Goal: Task Accomplishment & Management: Complete application form

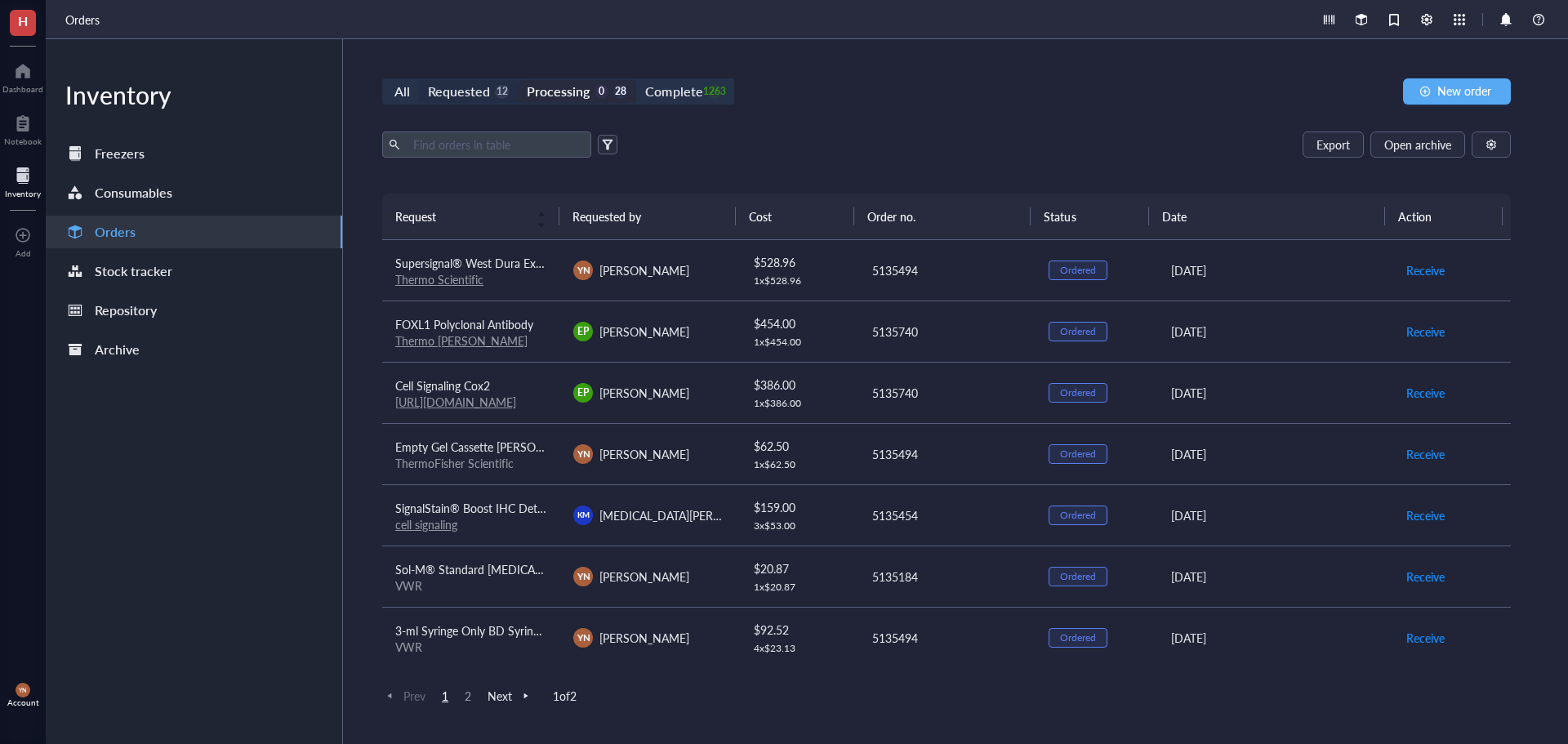
click at [468, 88] on div "Requested" at bounding box center [459, 92] width 62 height 23
click at [419, 80] on input "Requested 12" at bounding box center [419, 80] width 0 height 0
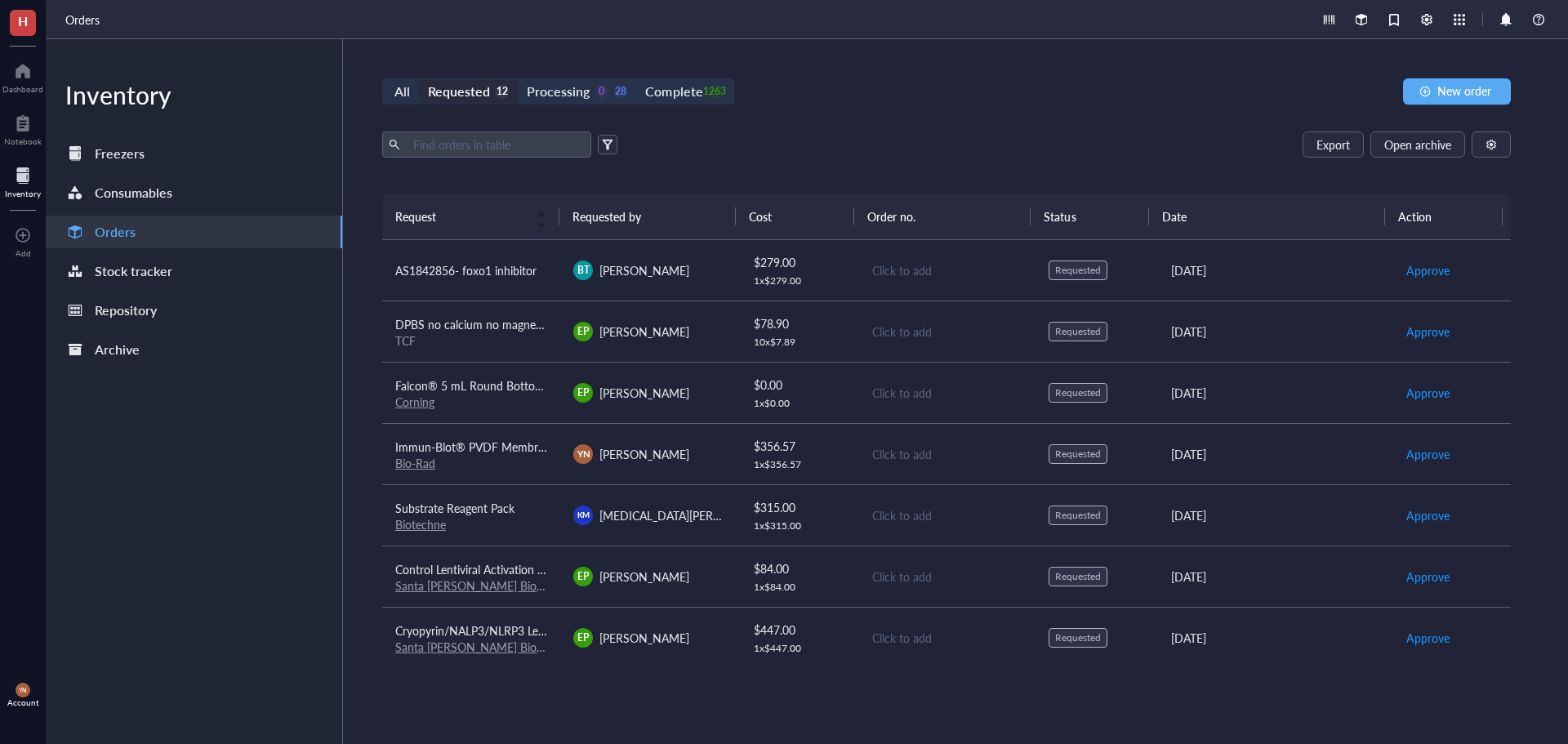
click at [495, 335] on div "TCF" at bounding box center [471, 341] width 152 height 15
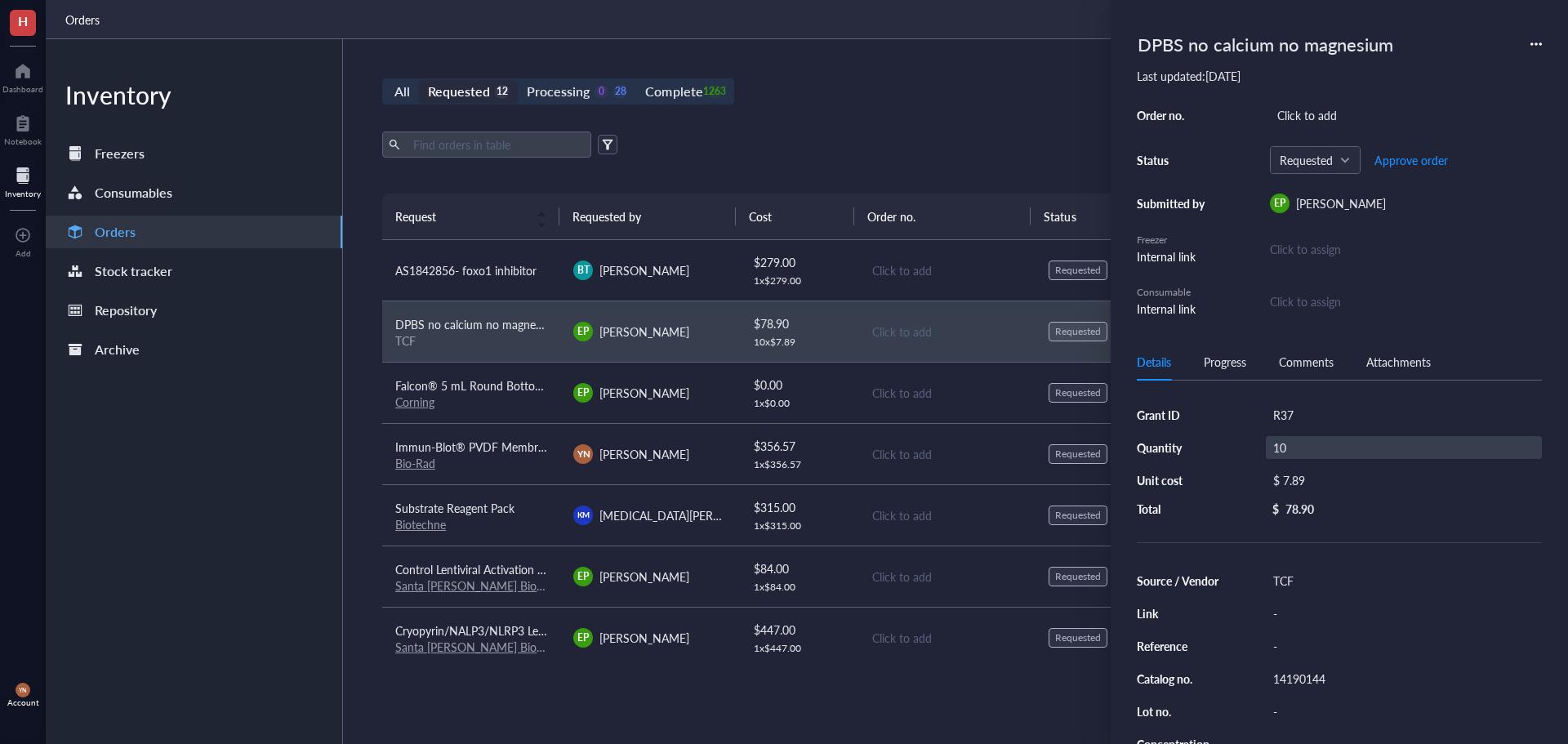
click at [1284, 448] on div "10" at bounding box center [1404, 448] width 276 height 23
click at [1284, 448] on input "10" at bounding box center [1291, 448] width 49 height 21
click at [1281, 448] on input "10" at bounding box center [1291, 448] width 49 height 21
type input "20"
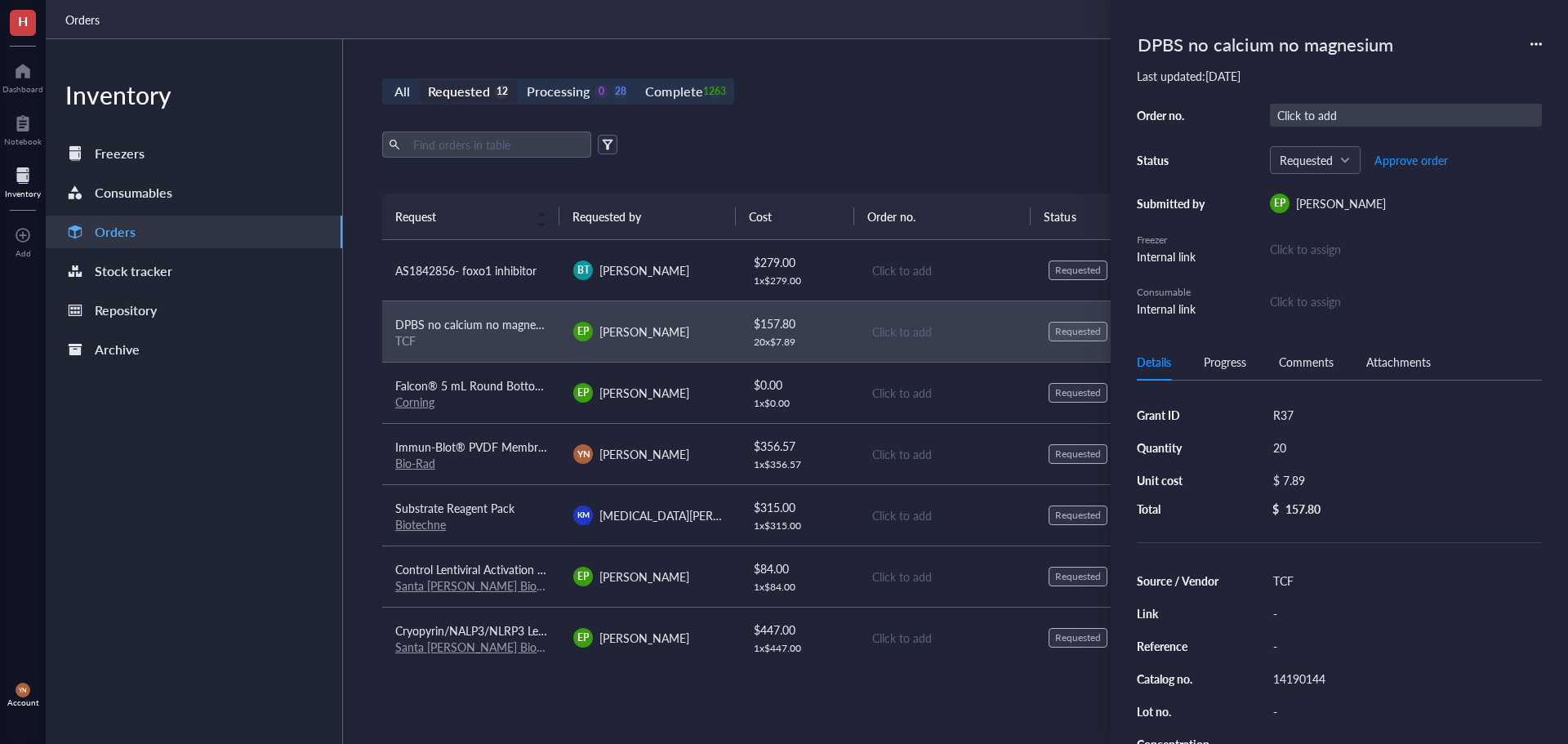
click at [1335, 118] on div "Click to add" at bounding box center [1406, 115] width 272 height 23
click at [1356, 118] on div "Click to add" at bounding box center [1406, 115] width 272 height 23
type input "5135494"
click at [1421, 162] on span "Approve order" at bounding box center [1411, 161] width 74 height 13
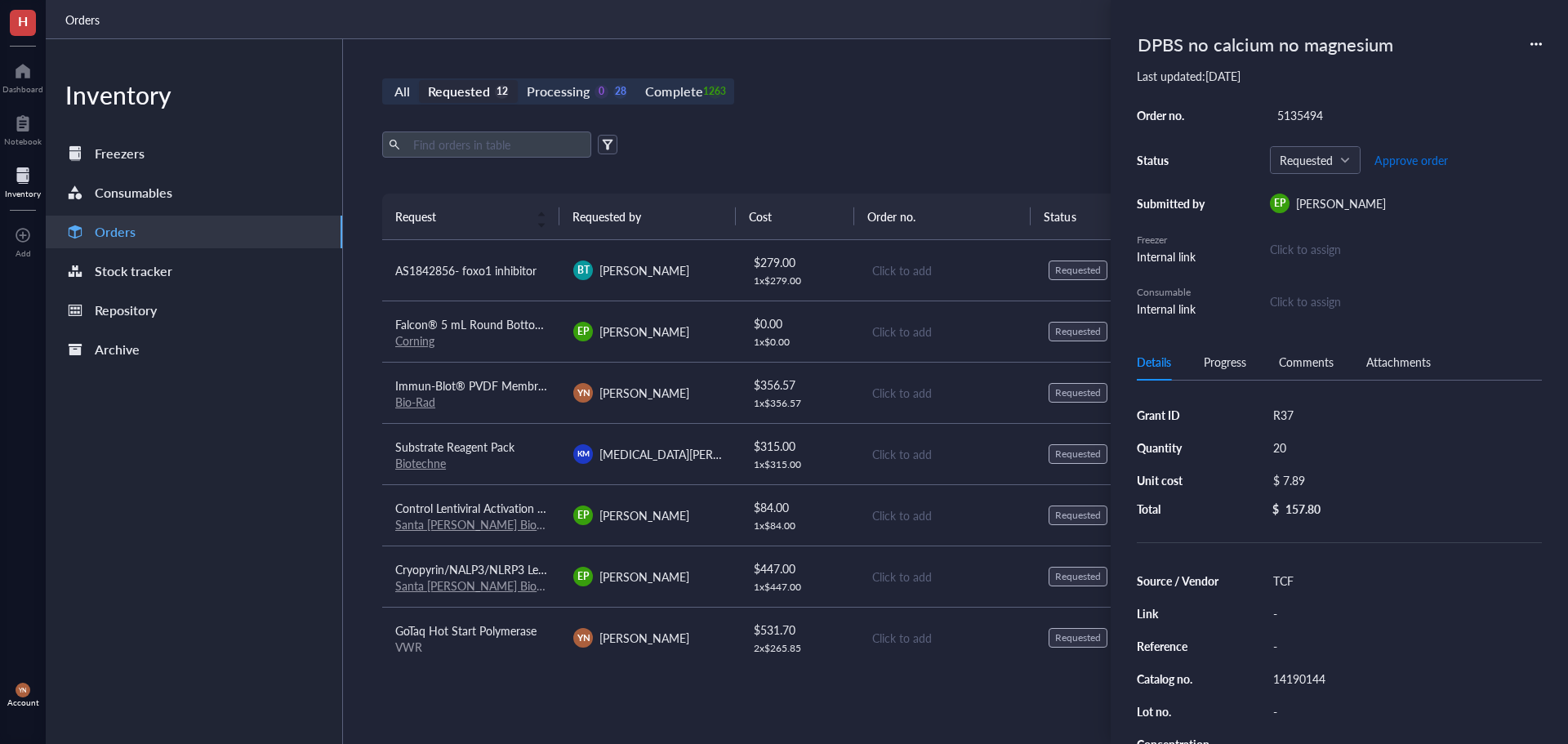
click at [1421, 162] on span "Approve order" at bounding box center [1411, 161] width 74 height 13
click at [1016, 110] on div "All Requested 11 Processing 0 29 Complete 1263 New order Export Open archive Re…" at bounding box center [946, 392] width 1207 height 704
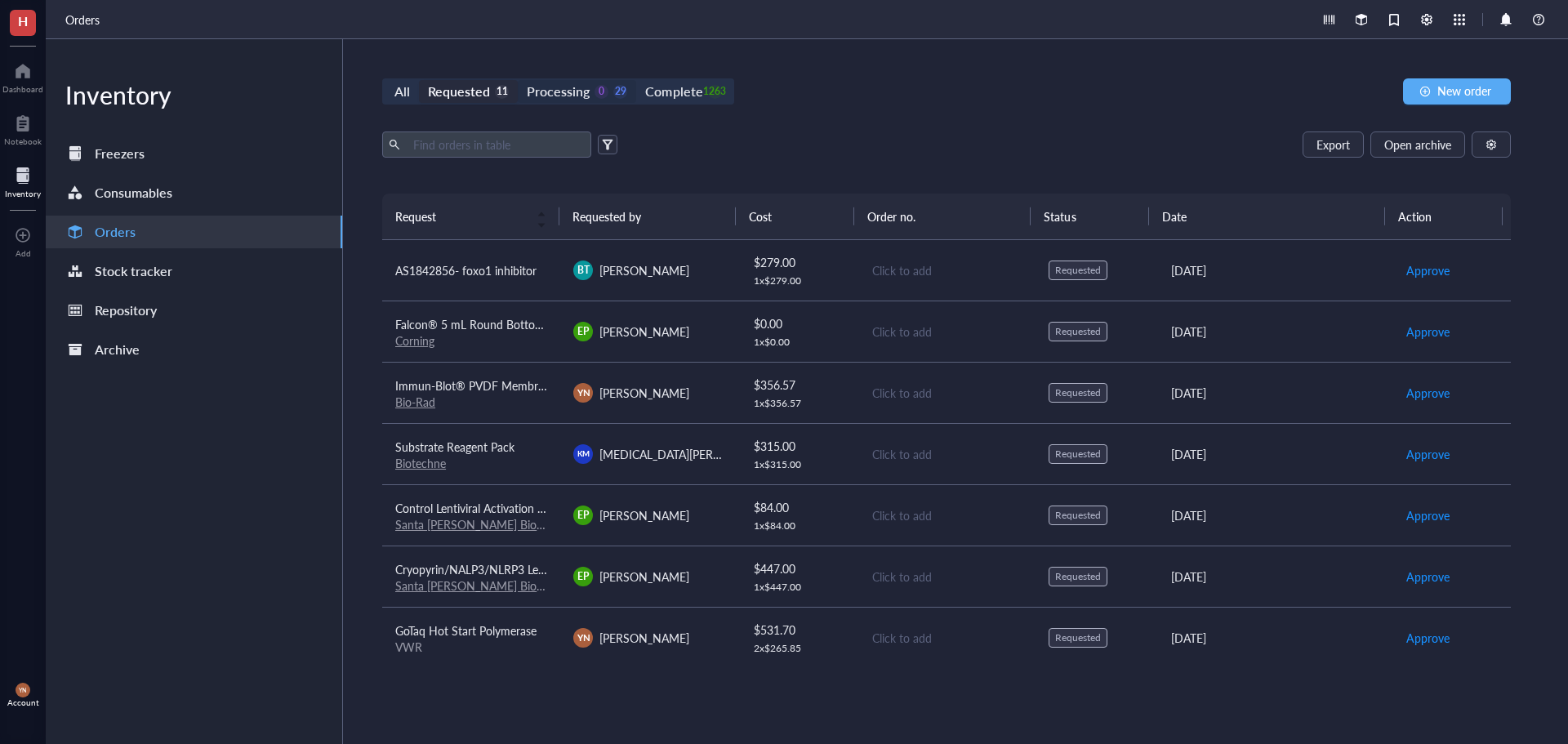
click at [586, 88] on div "Processing" at bounding box center [558, 92] width 63 height 23
click at [518, 80] on input "Processing 0 29" at bounding box center [518, 80] width 0 height 0
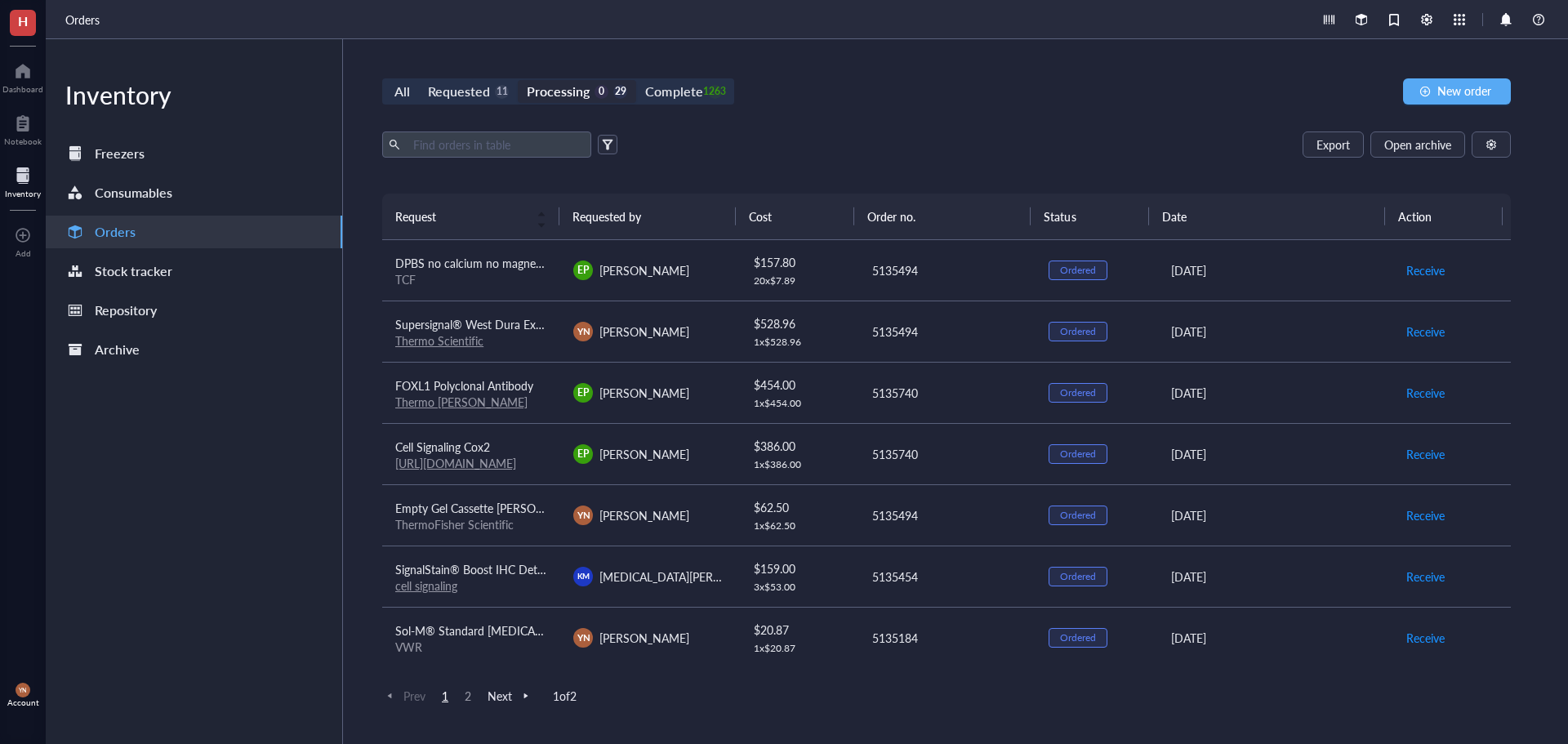
click at [479, 278] on div "TCF" at bounding box center [471, 279] width 152 height 15
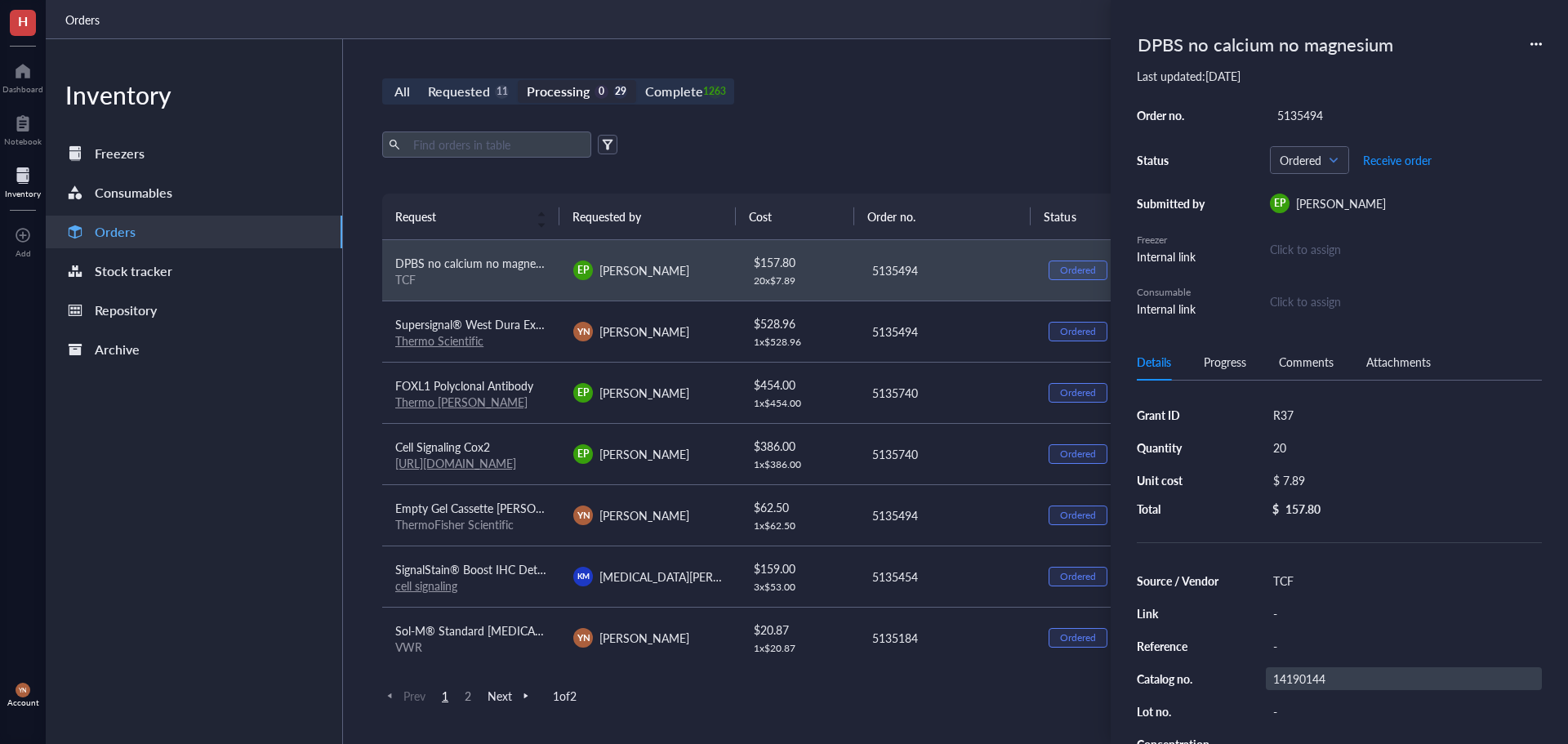
click at [1291, 677] on div "14190144" at bounding box center [1404, 679] width 276 height 23
click at [1291, 677] on input "14190144" at bounding box center [1299, 678] width 65 height 21
click at [1392, 159] on span "Receive order" at bounding box center [1397, 161] width 69 height 13
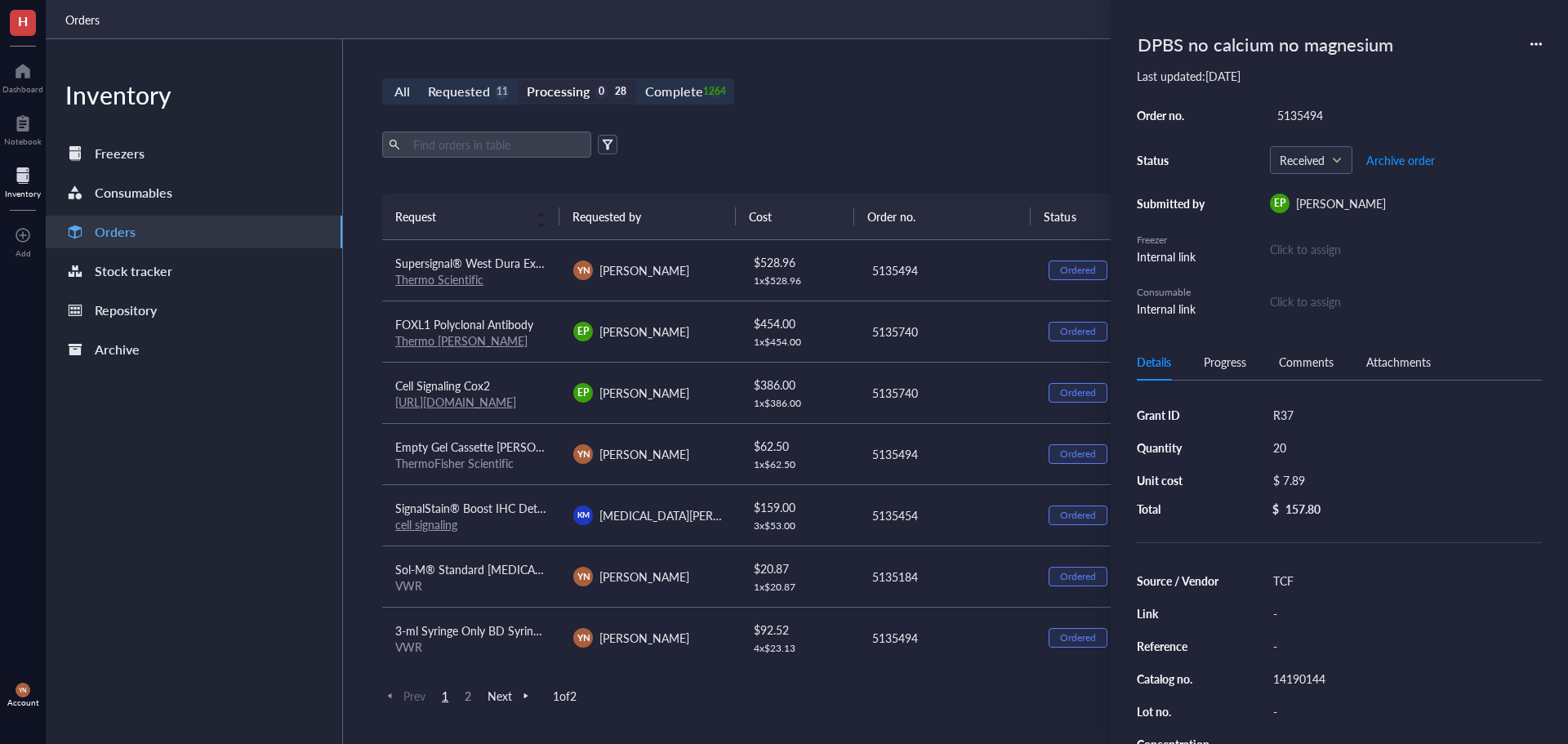
click at [825, 132] on div "Export Open archive" at bounding box center [946, 144] width 1129 height 26
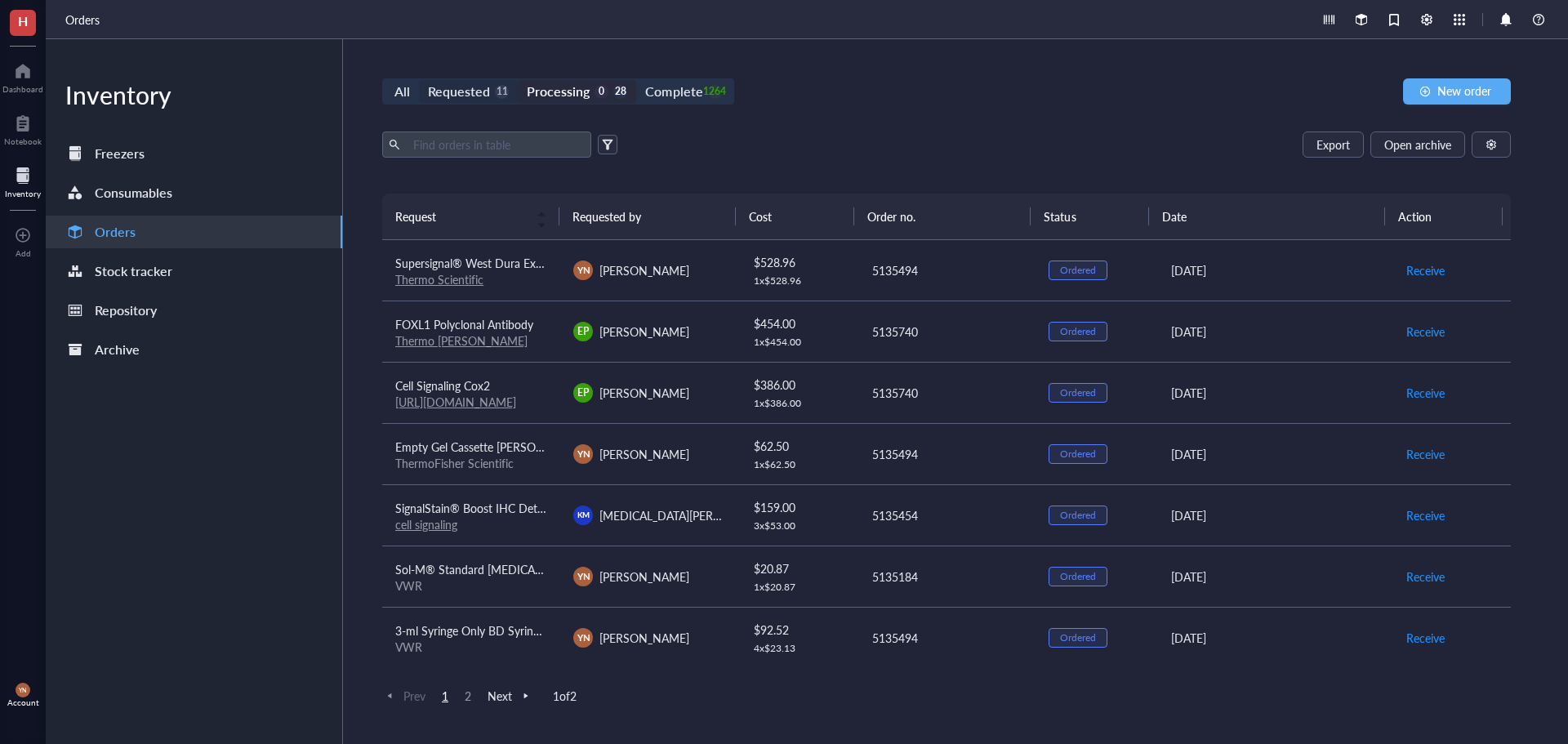
click at [469, 94] on div "Requested" at bounding box center [459, 92] width 62 height 23
click at [419, 80] on input "Requested 11" at bounding box center [419, 80] width 0 height 0
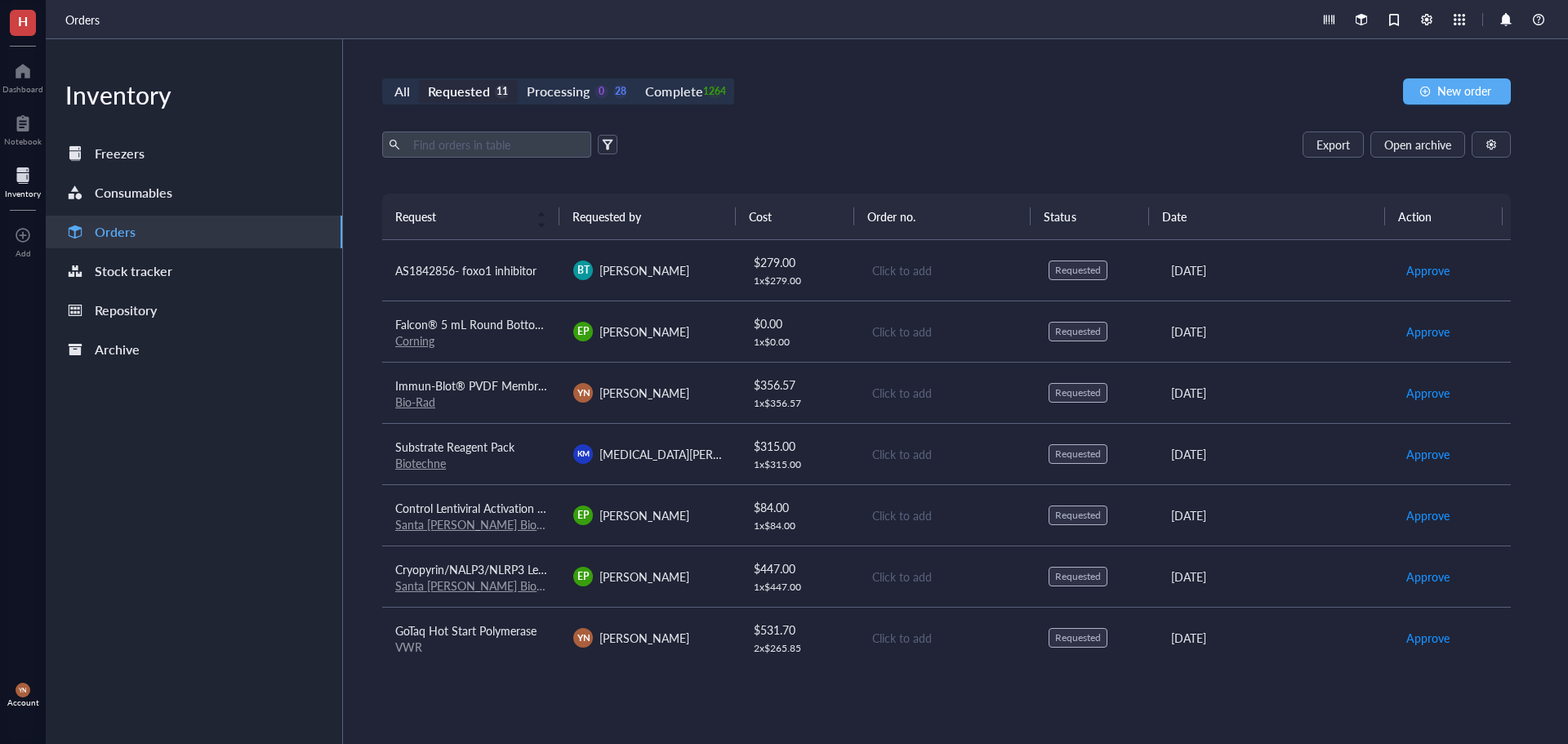
click at [1063, 157] on div "Export Open archive" at bounding box center [946, 144] width 1129 height 26
click at [717, 86] on div "1264" at bounding box center [715, 92] width 14 height 14
click at [637, 80] on input "Complete 1264" at bounding box center [637, 80] width 0 height 0
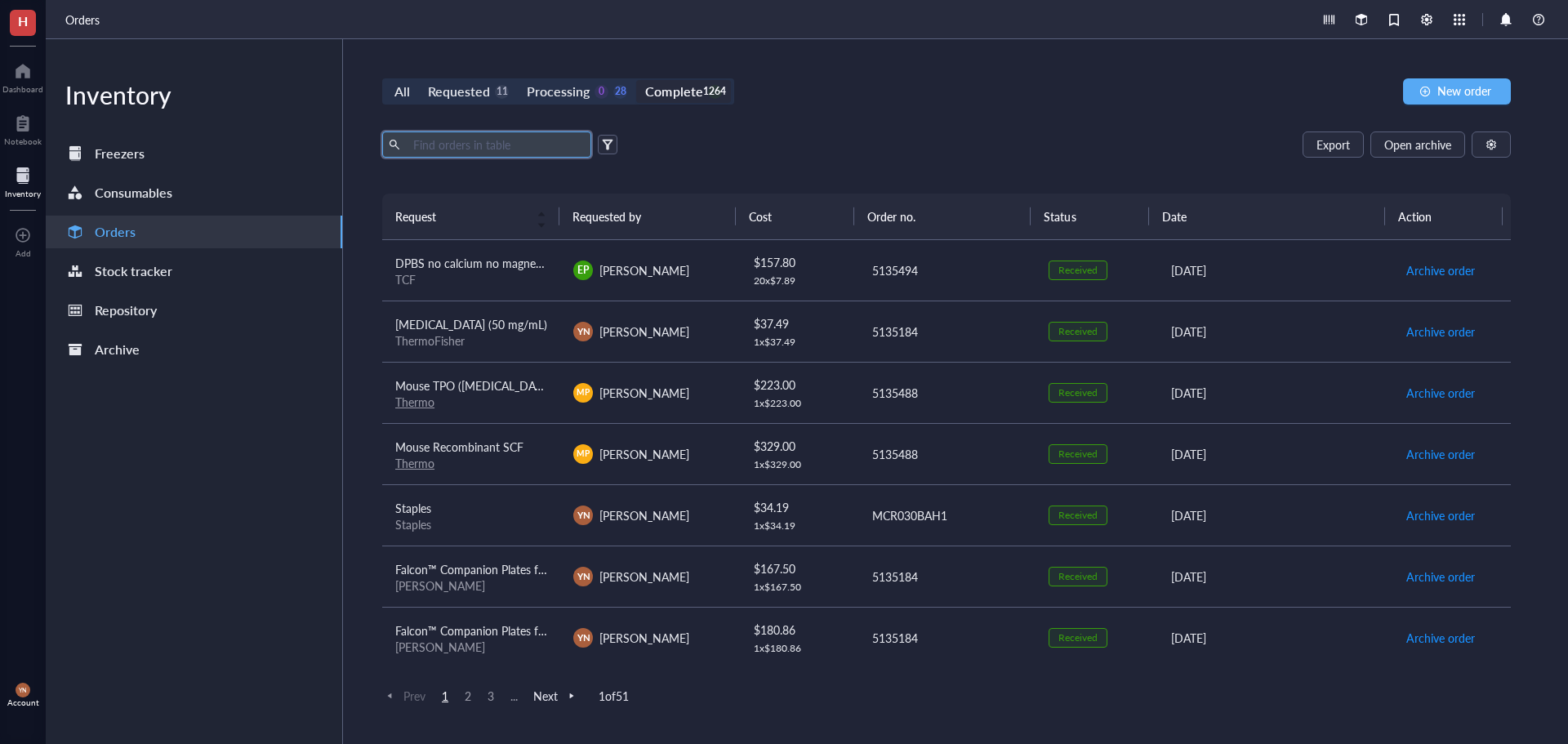
click at [441, 150] on input "text" at bounding box center [496, 144] width 179 height 25
type input "microamp"
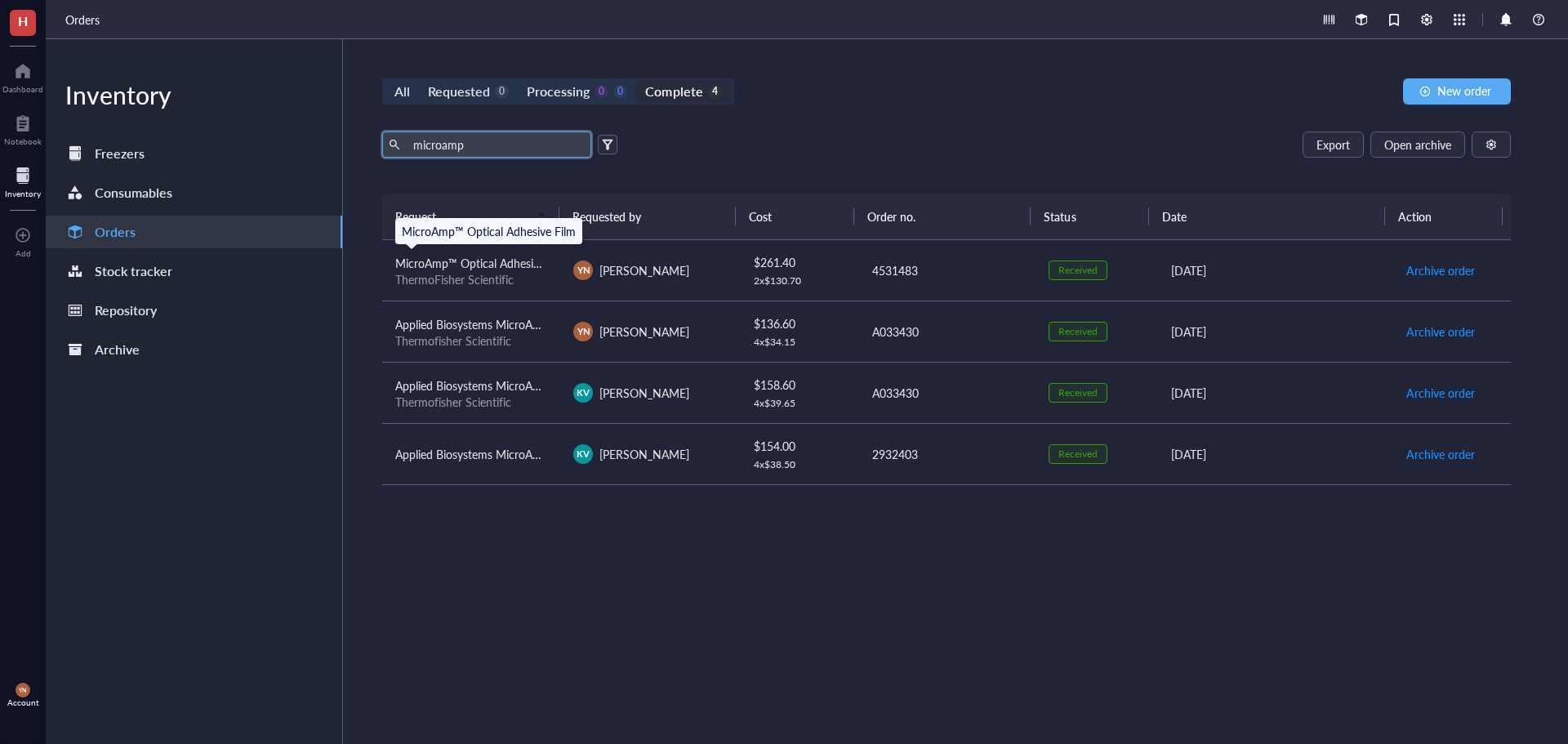
click at [444, 262] on span "MicroAmp™ Optical Adhesive Film" at bounding box center [483, 262] width 174 height 16
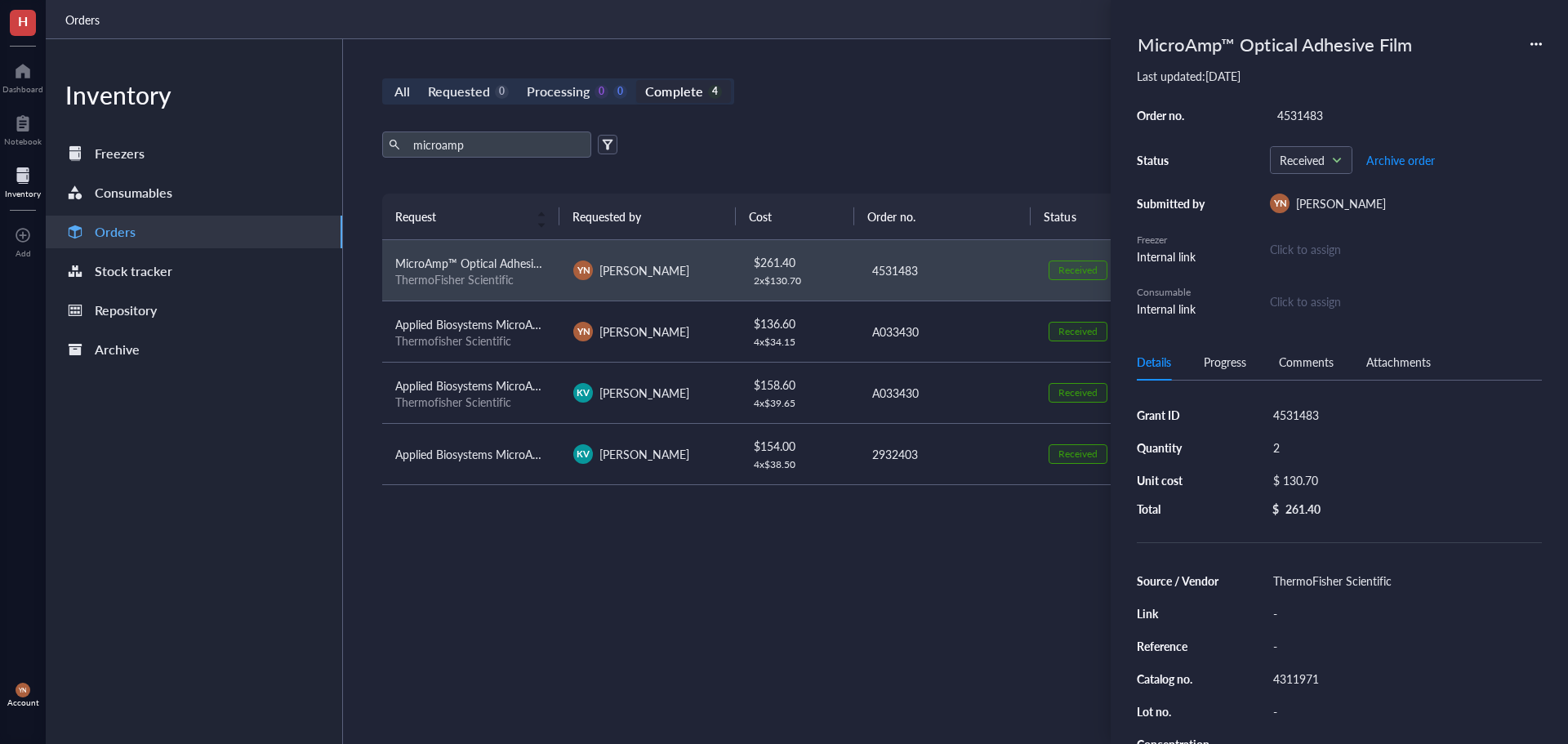
click at [1541, 40] on icon at bounding box center [1537, 44] width 11 height 11
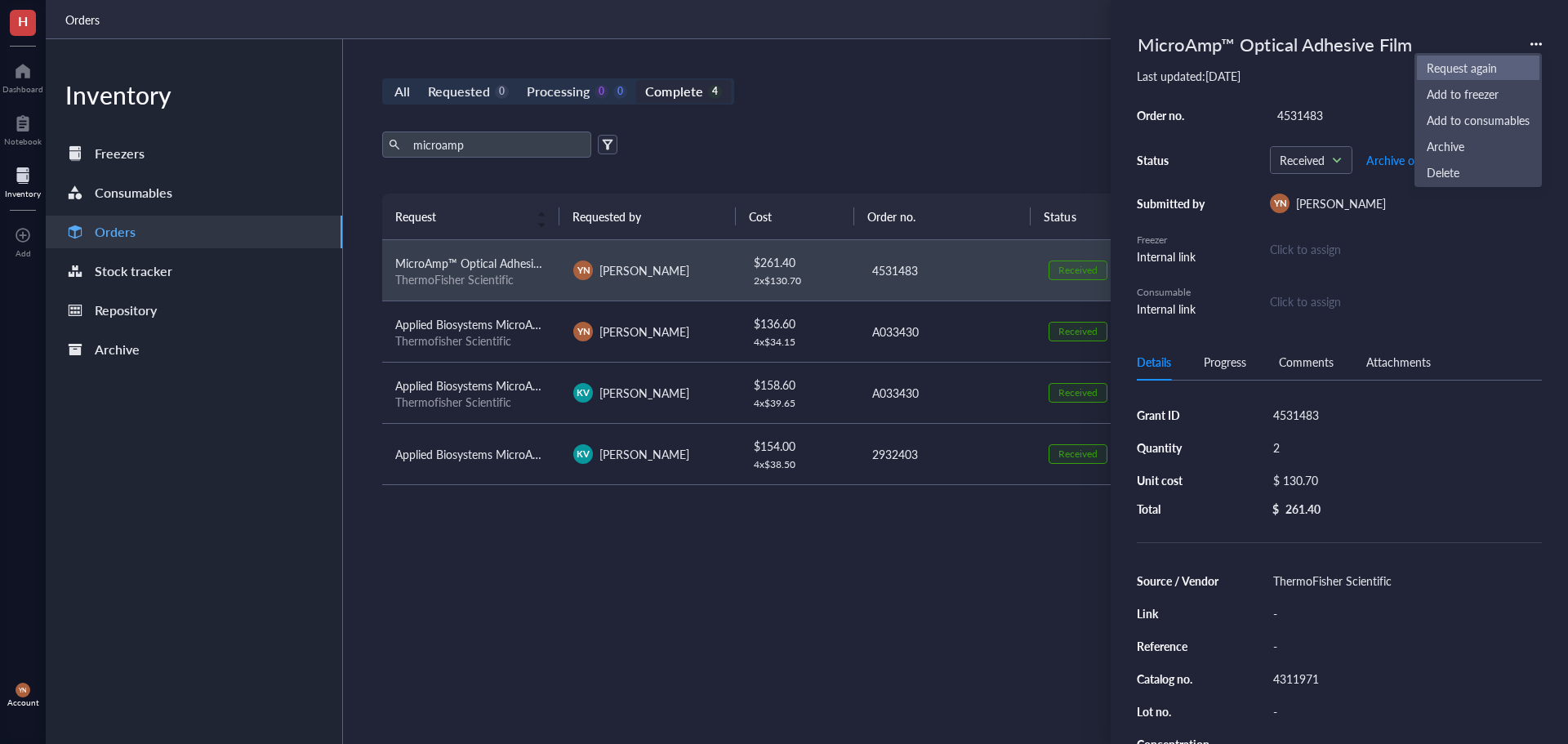
click at [1464, 68] on span "Request again" at bounding box center [1478, 67] width 103 height 18
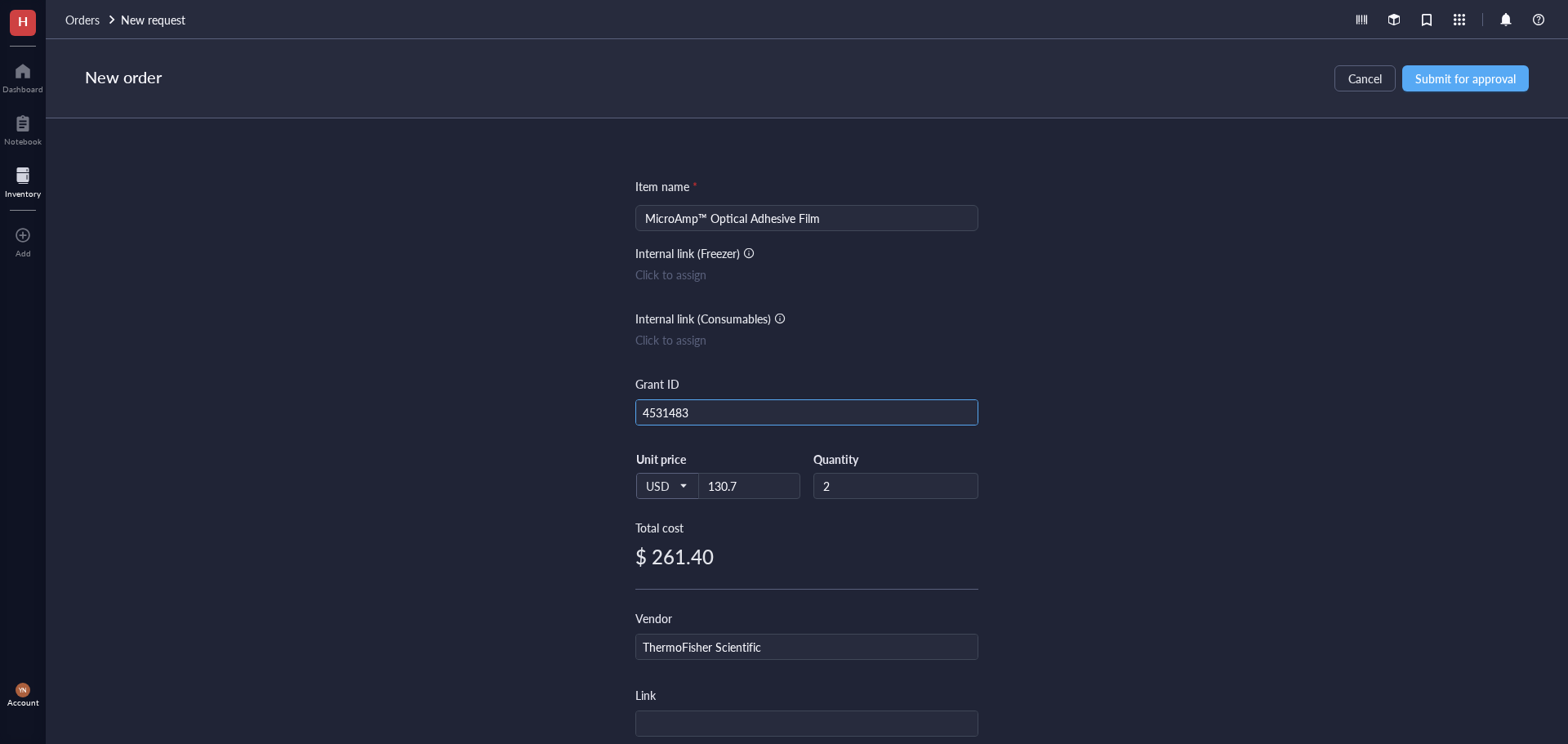
click at [710, 420] on input "4531483" at bounding box center [807, 414] width 341 height 26
type input "[PERSON_NAME] Foundation"
click at [1429, 72] on span "Submit for approval" at bounding box center [1466, 78] width 100 height 13
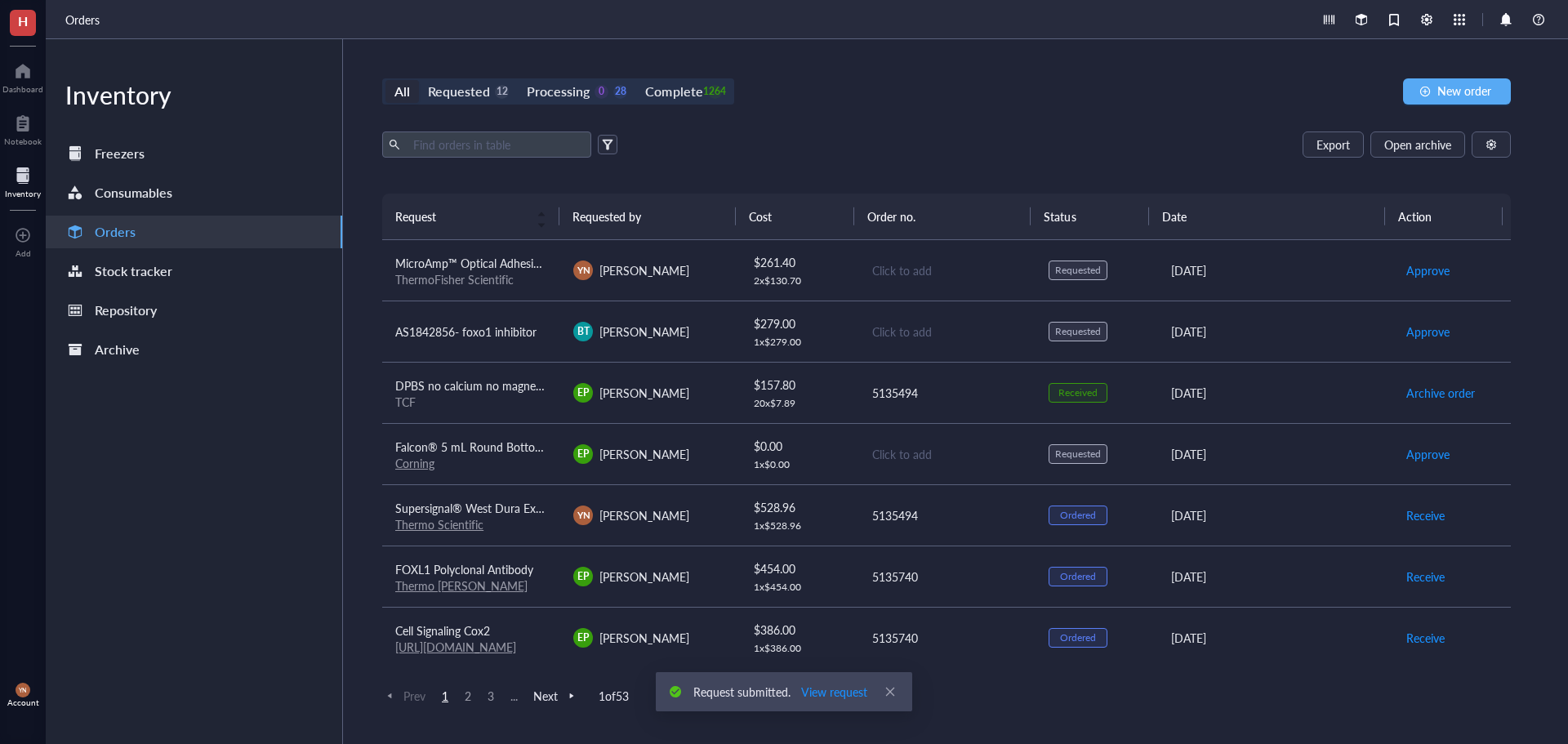
click at [903, 108] on div "All Requested 12 Processing 0 28 Complete 1264 New order Export Open archive Re…" at bounding box center [946, 392] width 1207 height 704
